Goal: Information Seeking & Learning: Learn about a topic

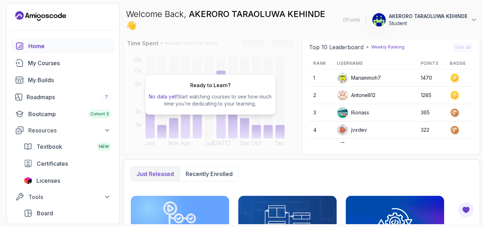
scroll to position [70, 0]
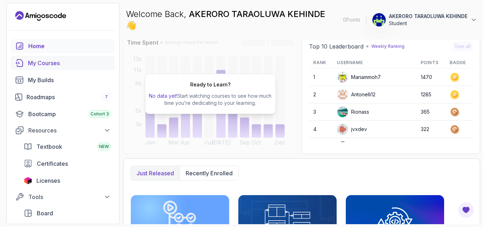
click at [67, 63] on div "My Courses" at bounding box center [69, 63] width 83 height 8
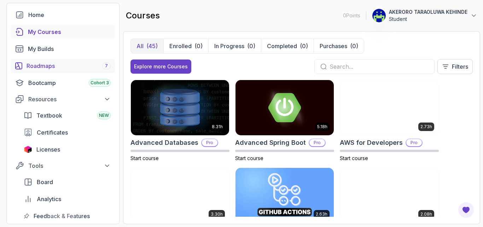
scroll to position [32, 0]
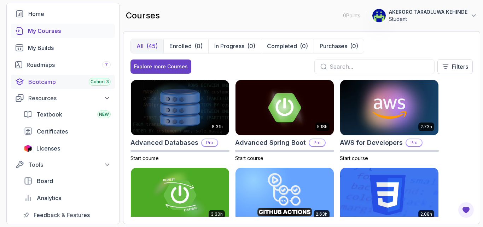
click at [50, 85] on div "Bootcamp Cohort 3" at bounding box center [69, 81] width 82 height 8
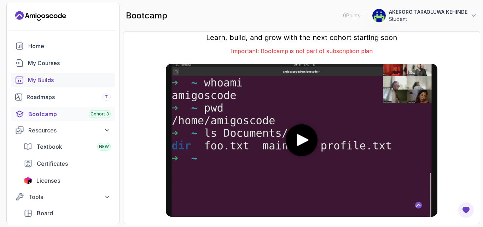
click at [53, 81] on div "My Builds" at bounding box center [69, 80] width 83 height 8
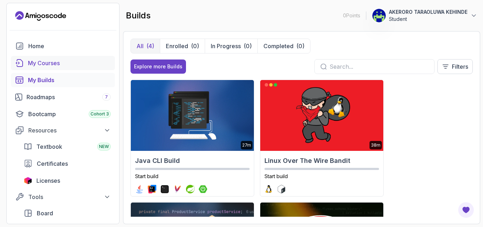
click at [57, 62] on div "My Courses" at bounding box center [69, 63] width 83 height 8
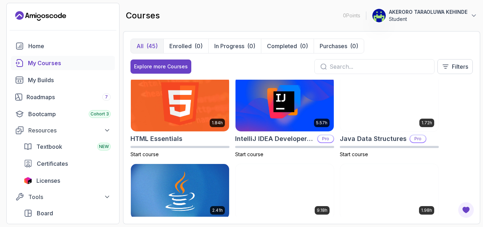
scroll to position [364, 0]
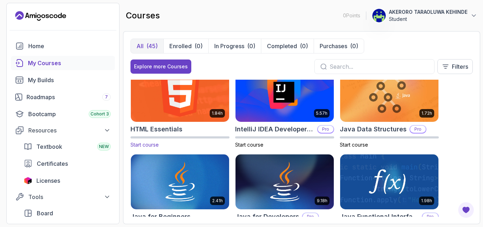
click at [164, 141] on p "Start course" at bounding box center [180, 144] width 99 height 7
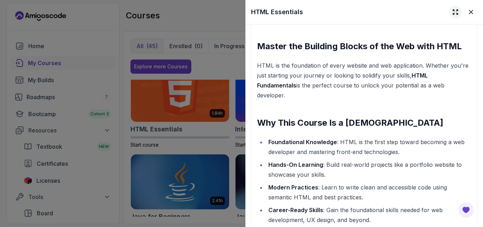
scroll to position [652, 0]
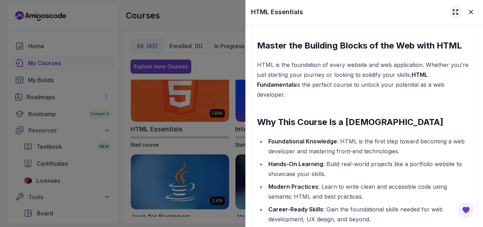
click at [452, 13] on icon at bounding box center [455, 11] width 7 height 7
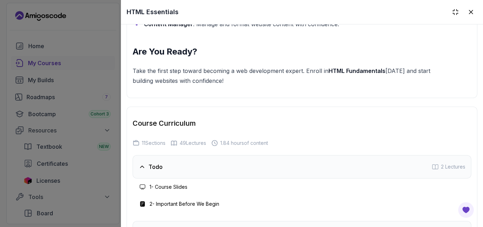
scroll to position [1008, 0]
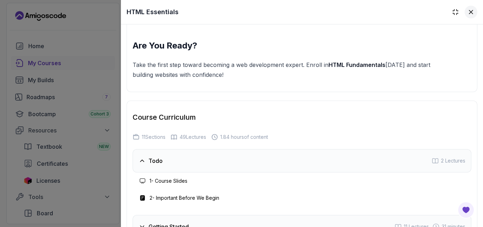
click at [470, 12] on button at bounding box center [471, 12] width 13 height 13
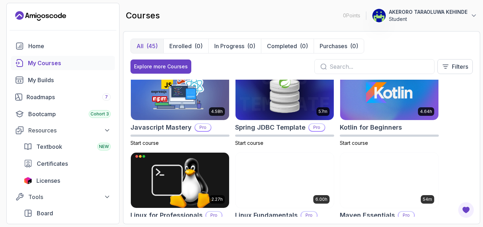
scroll to position [1180, 0]
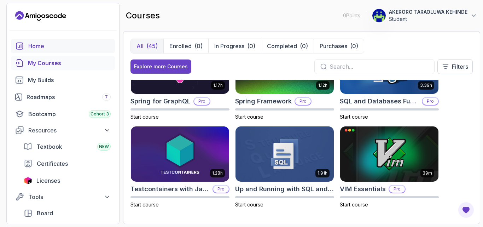
click at [37, 47] on div "Home" at bounding box center [69, 46] width 82 height 8
click at [58, 45] on div "Home" at bounding box center [69, 46] width 82 height 8
click at [65, 46] on div "Home" at bounding box center [69, 46] width 82 height 8
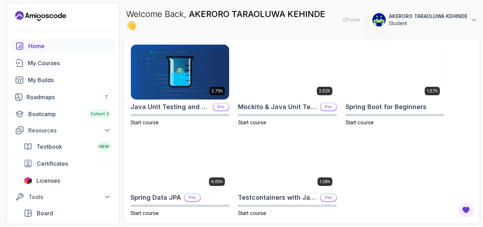
scroll to position [308, 0]
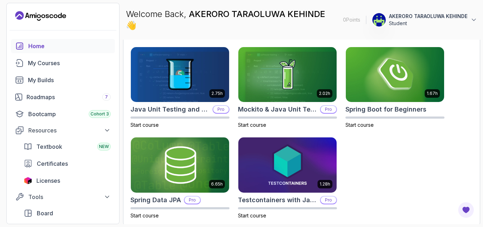
click at [55, 56] on div "Home My Courses My Builds Roadmaps 7 Bootcamp Cohort 3 Resources Textbook NEW C…" at bounding box center [63, 146] width 104 height 215
click at [55, 68] on link "My Courses" at bounding box center [63, 63] width 104 height 14
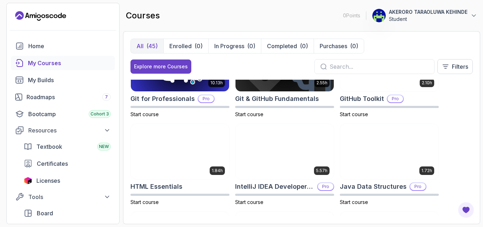
scroll to position [311, 0]
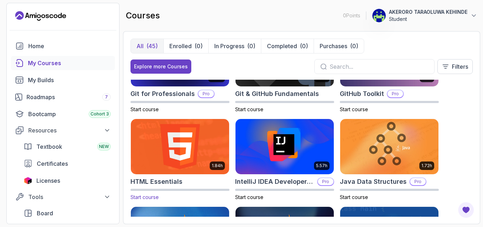
click at [189, 141] on img at bounding box center [179, 146] width 103 height 58
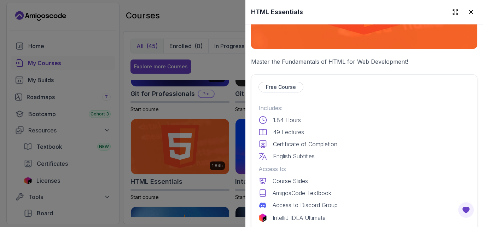
scroll to position [114, 0]
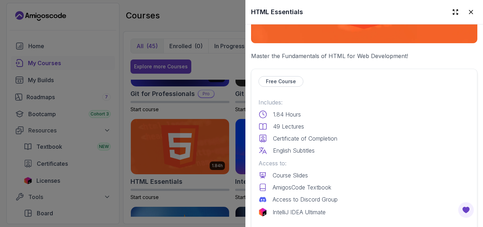
click at [293, 78] on p "Free Course" at bounding box center [281, 81] width 30 height 7
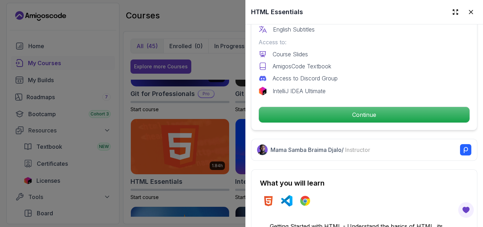
scroll to position [256, 0]
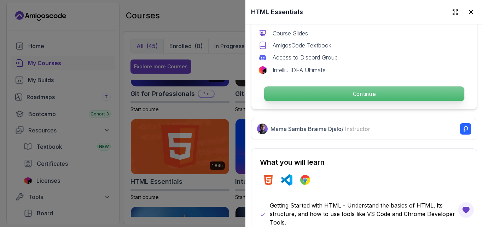
click at [346, 90] on p "Continue" at bounding box center [364, 93] width 200 height 15
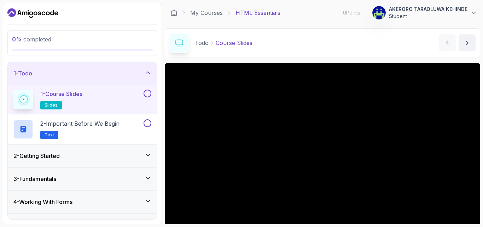
click at [80, 157] on div "2 - Getting Started" at bounding box center [82, 155] width 138 height 8
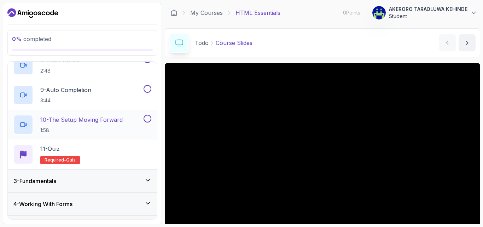
scroll to position [278, 0]
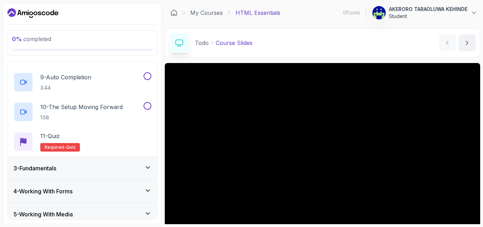
click at [137, 171] on div "3 - Fundamentals" at bounding box center [82, 168] width 138 height 8
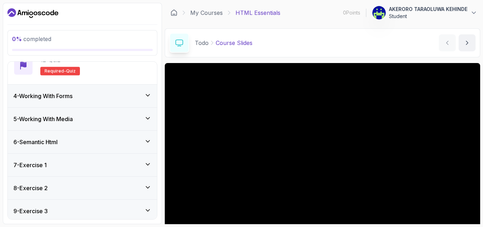
scroll to position [399, 0]
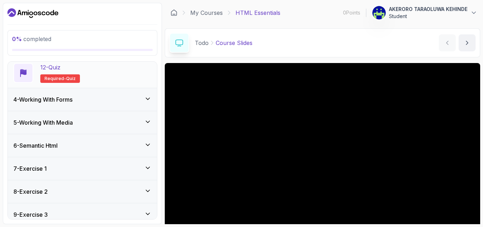
click at [57, 74] on h2 "12 - Quiz Required- quiz" at bounding box center [60, 73] width 40 height 20
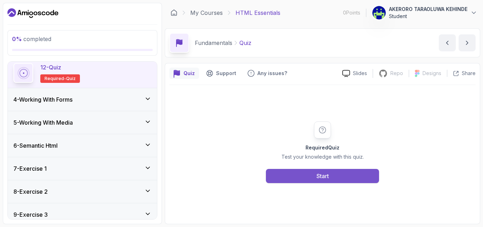
click at [315, 176] on button "Start" at bounding box center [322, 176] width 113 height 14
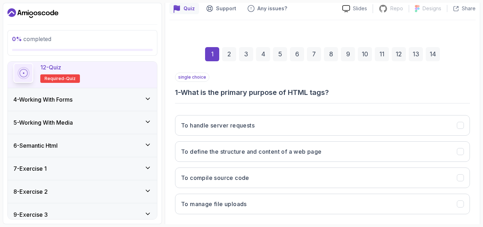
scroll to position [68, 0]
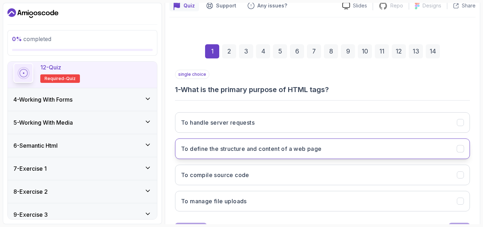
click at [269, 150] on h3 "To define the structure and content of a web page" at bounding box center [251, 148] width 141 height 8
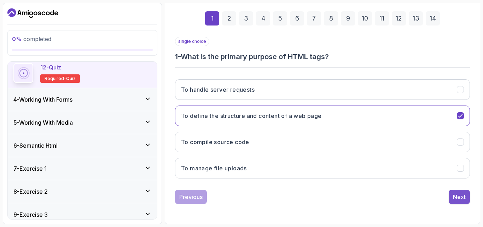
click at [463, 195] on div "Next" at bounding box center [459, 196] width 13 height 8
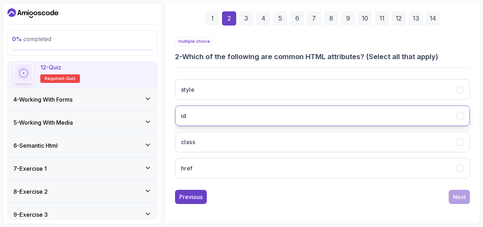
click at [269, 116] on button "id" at bounding box center [322, 115] width 295 height 21
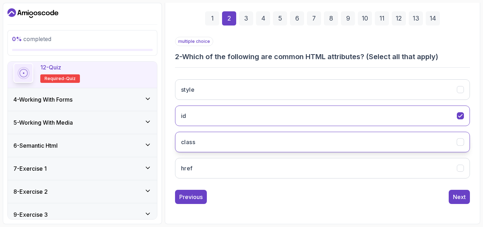
click at [268, 138] on button "class" at bounding box center [322, 142] width 295 height 21
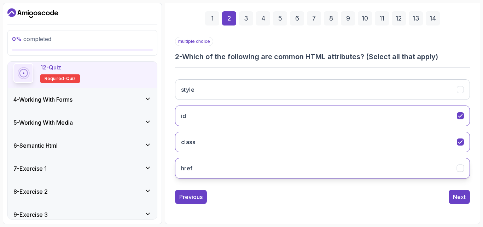
click at [271, 166] on button "href" at bounding box center [322, 168] width 295 height 21
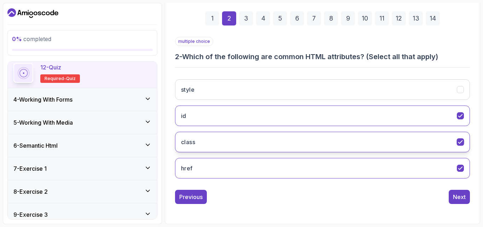
click at [463, 140] on icon "class" at bounding box center [461, 142] width 7 height 7
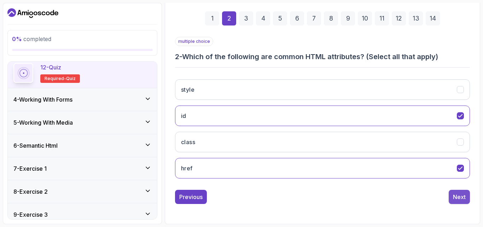
click at [460, 194] on div "Next" at bounding box center [459, 196] width 13 height 8
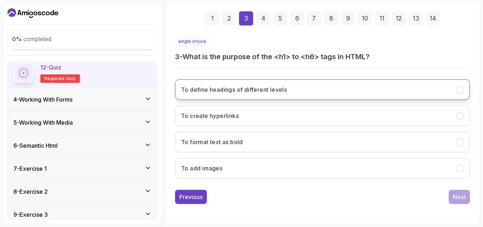
click at [254, 93] on h3 "To define headings of different levels" at bounding box center [234, 89] width 106 height 8
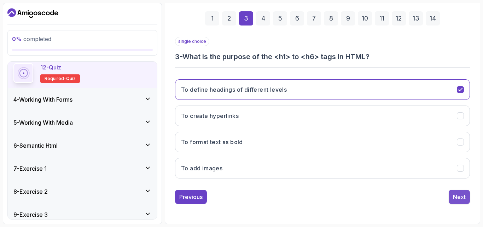
click at [467, 199] on button "Next" at bounding box center [459, 197] width 21 height 14
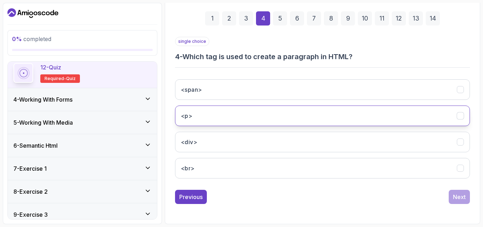
click at [234, 119] on button "<p>" at bounding box center [322, 115] width 295 height 21
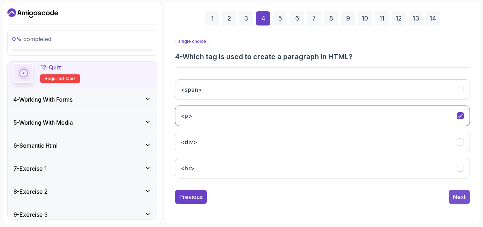
click at [468, 197] on button "Next" at bounding box center [459, 197] width 21 height 14
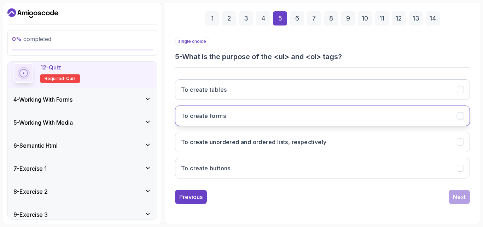
click at [247, 125] on button "To create forms" at bounding box center [322, 115] width 295 height 21
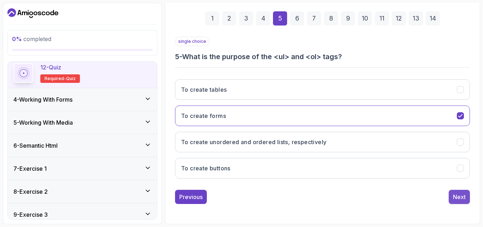
click at [457, 196] on div "Next" at bounding box center [459, 196] width 13 height 8
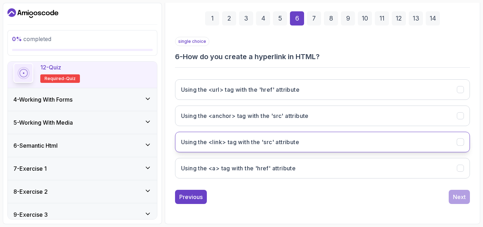
click at [278, 143] on h3 "Using the <link> tag with the 'src' attribute" at bounding box center [240, 142] width 118 height 8
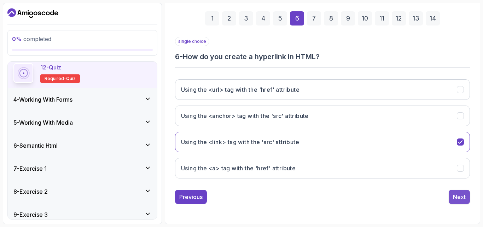
click at [460, 194] on div "Next" at bounding box center [459, 196] width 13 height 8
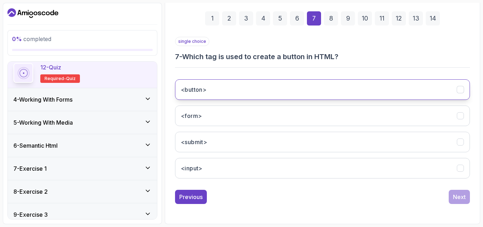
click at [255, 90] on button "<button>" at bounding box center [322, 89] width 295 height 21
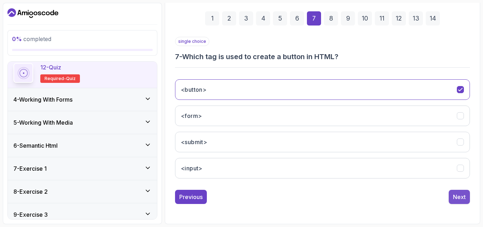
click at [467, 194] on button "Next" at bounding box center [459, 197] width 21 height 14
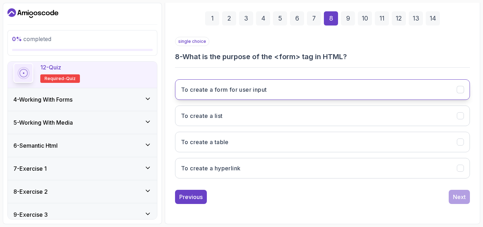
click at [248, 81] on button "To create a form for user input" at bounding box center [322, 89] width 295 height 21
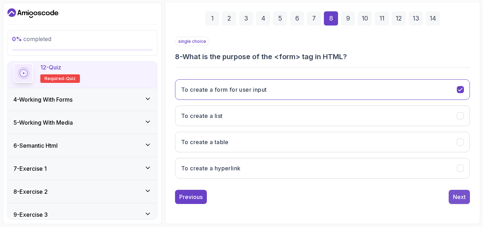
click at [461, 192] on button "Next" at bounding box center [459, 197] width 21 height 14
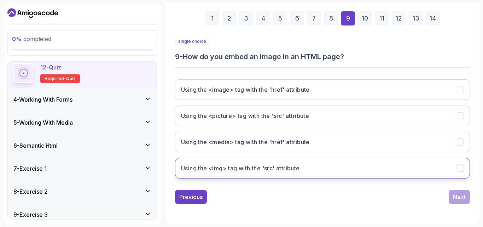
click at [274, 168] on h3 "Using the <img> tag with the 'src' attribute" at bounding box center [240, 168] width 119 height 8
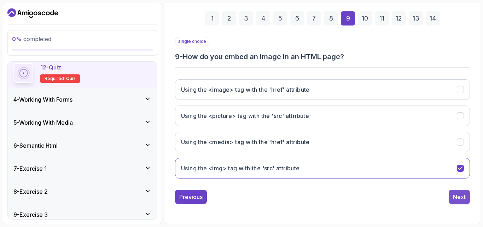
click at [456, 196] on div "Next" at bounding box center [459, 196] width 13 height 8
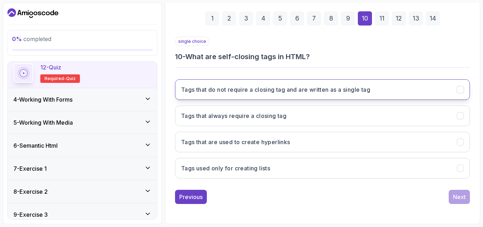
click at [299, 85] on h3 "Tags that do not require a closing tag and are written as a single tag" at bounding box center [275, 89] width 189 height 8
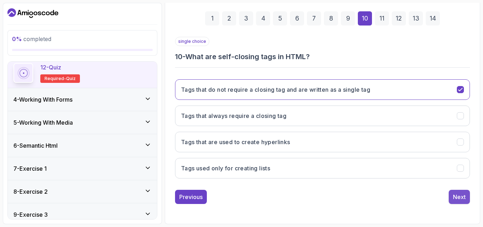
click at [464, 198] on div "Next" at bounding box center [459, 196] width 13 height 8
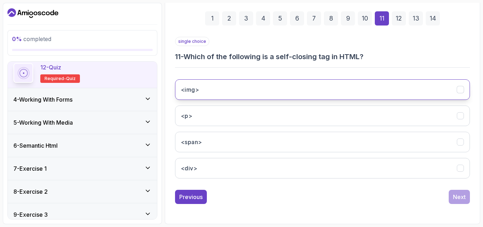
click at [230, 93] on button "<img>" at bounding box center [322, 89] width 295 height 21
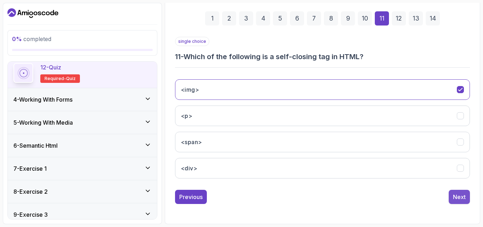
click at [460, 199] on div "Next" at bounding box center [459, 196] width 13 height 8
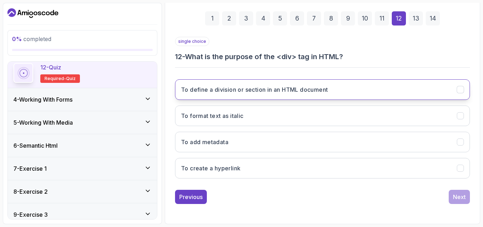
click at [281, 96] on button "To define a division or section in an HTML document" at bounding box center [322, 89] width 295 height 21
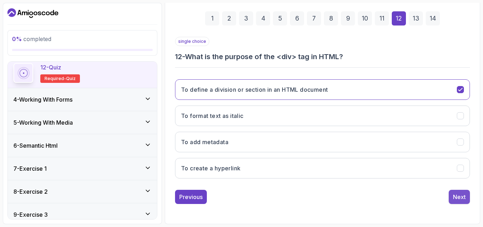
click at [461, 191] on button "Next" at bounding box center [459, 197] width 21 height 14
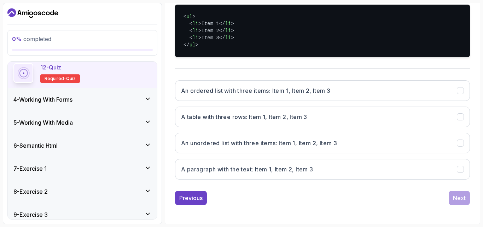
scroll to position [168, 0]
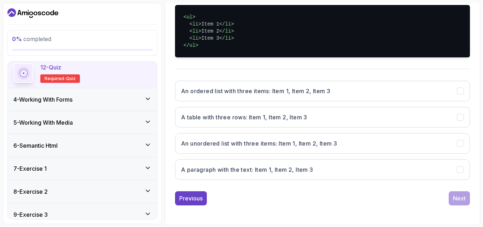
click at [278, 136] on button "An unordered list with three items: Item 1, Item 2, Item 3" at bounding box center [322, 143] width 295 height 21
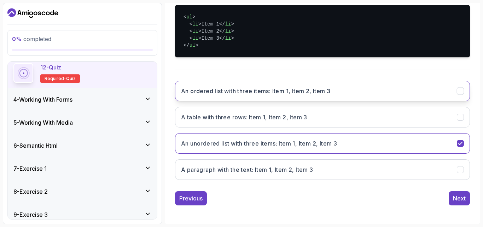
click at [306, 96] on button "An ordered list with three items: Item 1, Item 2, Item 3" at bounding box center [322, 91] width 295 height 21
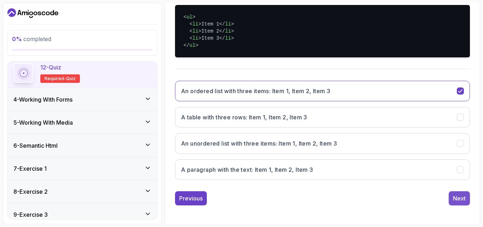
click at [456, 199] on div "Next" at bounding box center [459, 198] width 13 height 8
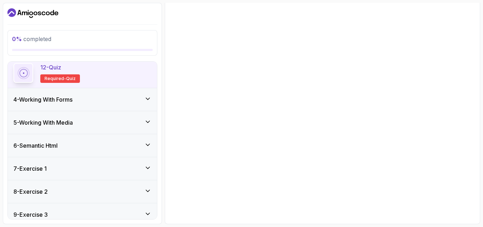
scroll to position [142, 0]
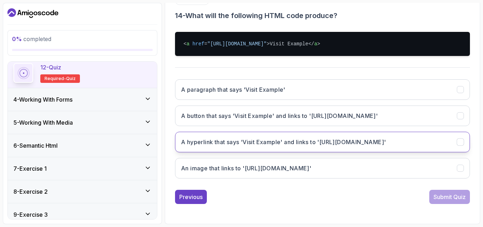
click at [269, 138] on h3 "A hyperlink that says 'Visit Example' and links to 'https://example.com'" at bounding box center [283, 142] width 205 height 8
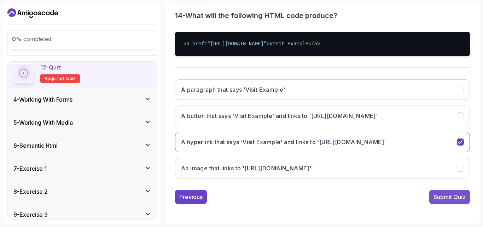
click at [454, 198] on div "Submit Quiz" at bounding box center [450, 196] width 32 height 8
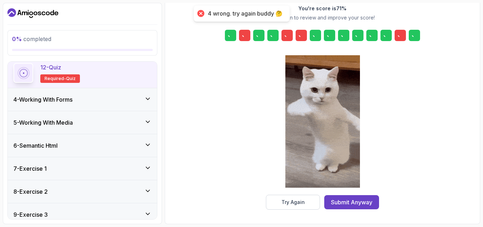
scroll to position [113, 0]
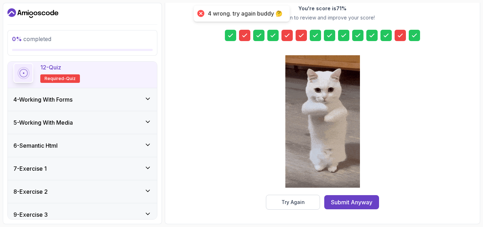
click at [242, 37] on icon at bounding box center [244, 35] width 7 height 7
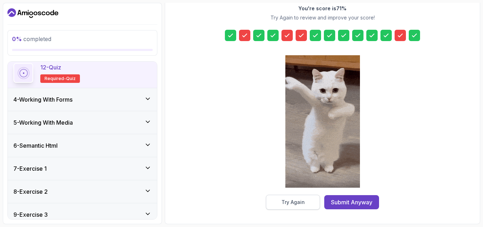
click at [307, 205] on button "Try Again" at bounding box center [293, 202] width 54 height 15
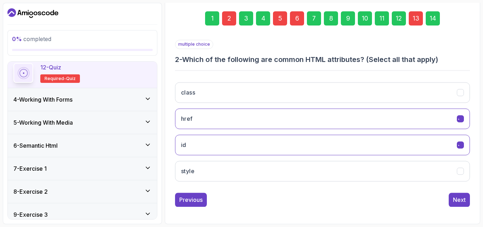
scroll to position [100, 0]
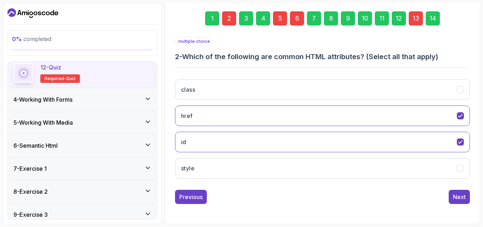
click at [229, 24] on div "2" at bounding box center [229, 18] width 14 height 14
click at [276, 21] on div "5" at bounding box center [280, 18] width 14 height 14
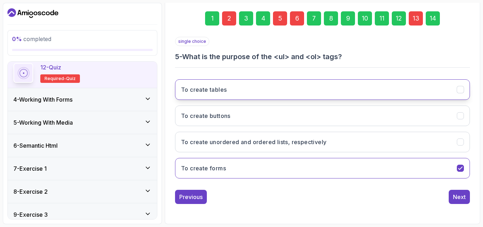
click at [261, 97] on button "To create tables" at bounding box center [322, 89] width 295 height 21
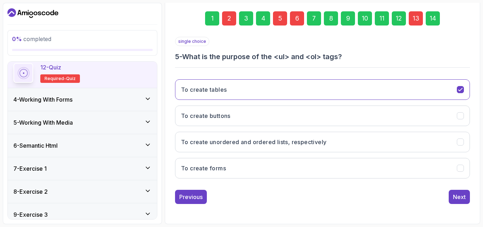
click at [295, 17] on div "6" at bounding box center [297, 18] width 14 height 14
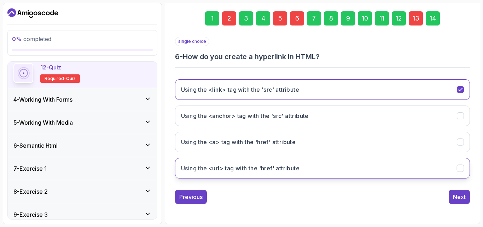
click at [263, 165] on h3 "Using the <url> tag with the 'href' attribute" at bounding box center [240, 168] width 119 height 8
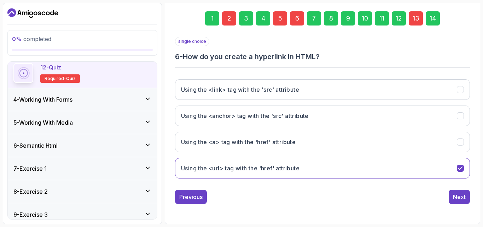
click at [413, 22] on div "13" at bounding box center [416, 18] width 14 height 14
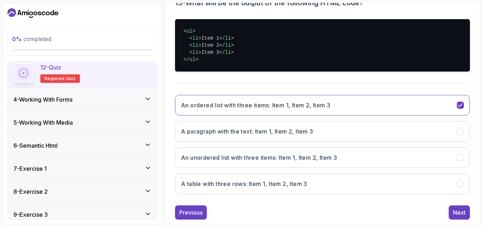
scroll to position [155, 0]
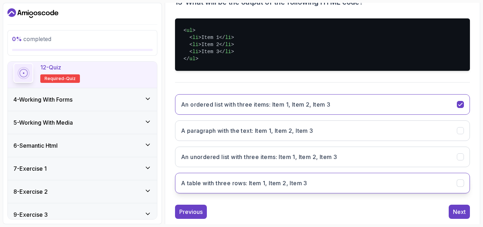
click at [269, 183] on h3 "A table with three rows: Item 1, Item 2, Item 3" at bounding box center [244, 183] width 126 height 8
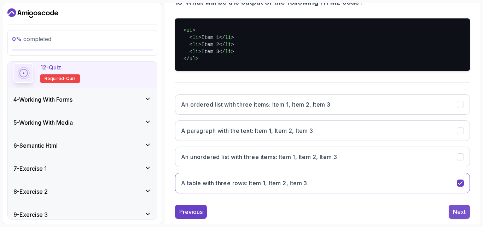
click at [459, 215] on div "Next" at bounding box center [459, 211] width 13 height 8
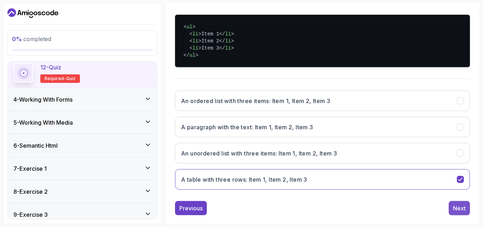
scroll to position [142, 0]
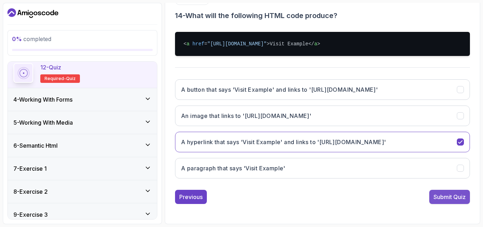
click at [456, 203] on button "Submit Quiz" at bounding box center [450, 197] width 41 height 14
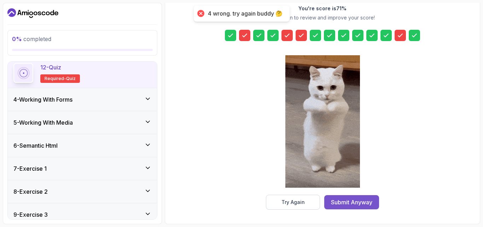
click at [349, 201] on div "Submit Anyway" at bounding box center [351, 202] width 41 height 8
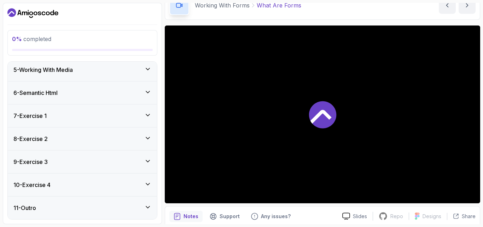
scroll to position [66, 0]
